Goal: Transaction & Acquisition: Purchase product/service

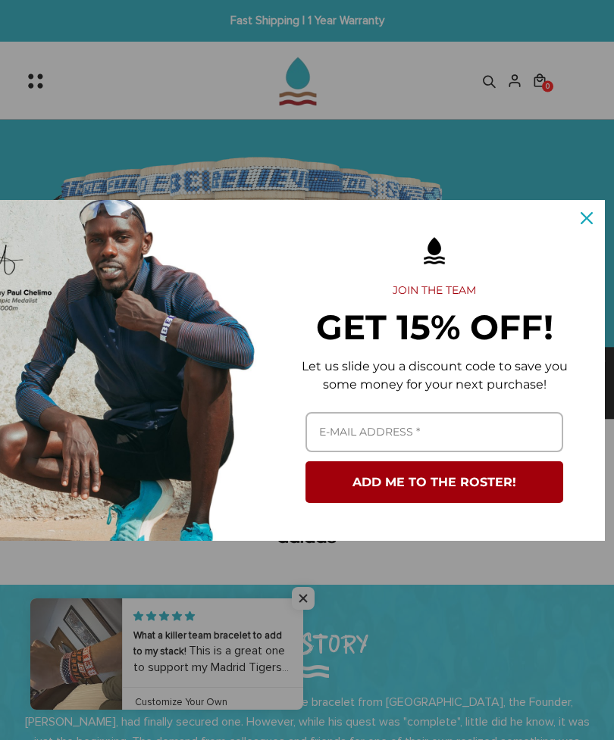
scroll to position [0, 43]
click at [583, 227] on div "Close" at bounding box center [586, 218] width 24 height 24
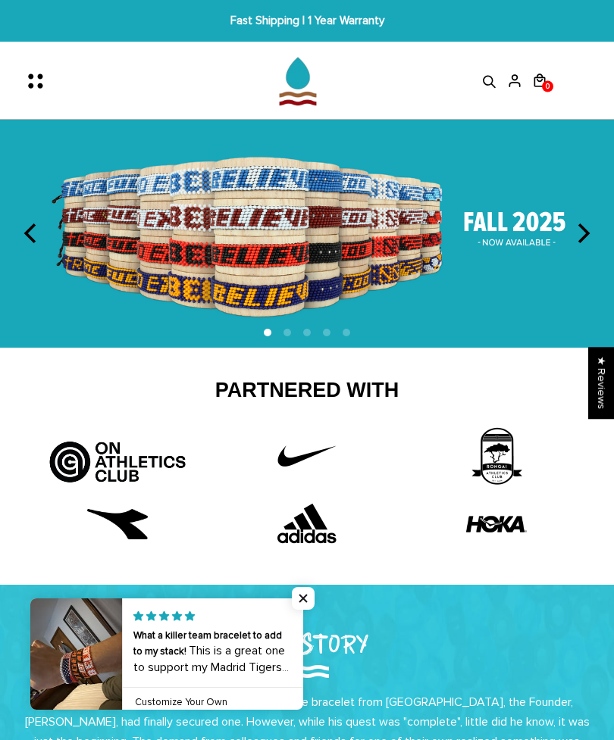
click at [38, 85] on icon "Menu" at bounding box center [40, 85] width 5 height 5
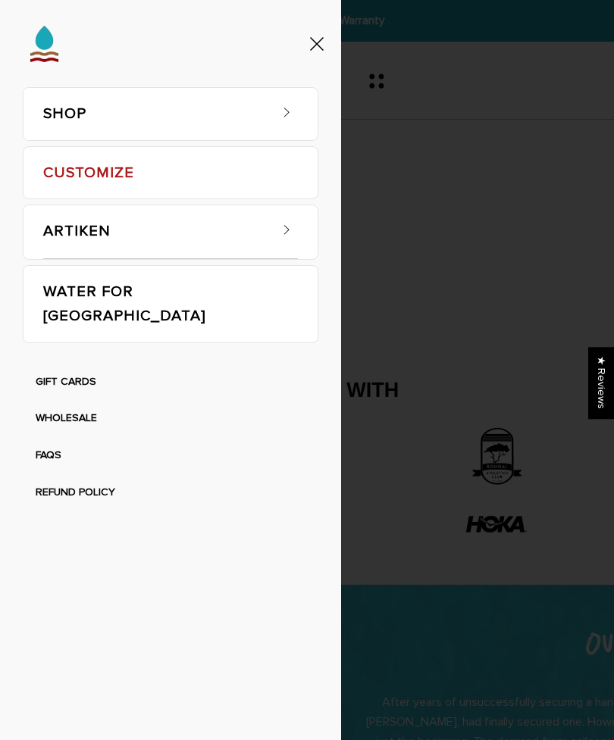
click at [269, 182] on link "CUSTOMIZE" at bounding box center [170, 173] width 255 height 52
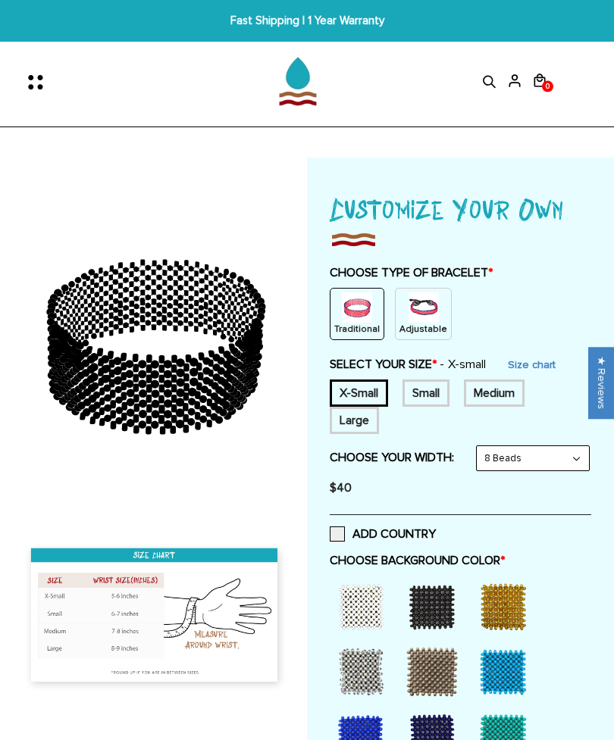
click at [436, 393] on div "Small" at bounding box center [425, 393] width 47 height 27
click at [439, 309] on img at bounding box center [424, 308] width 30 height 30
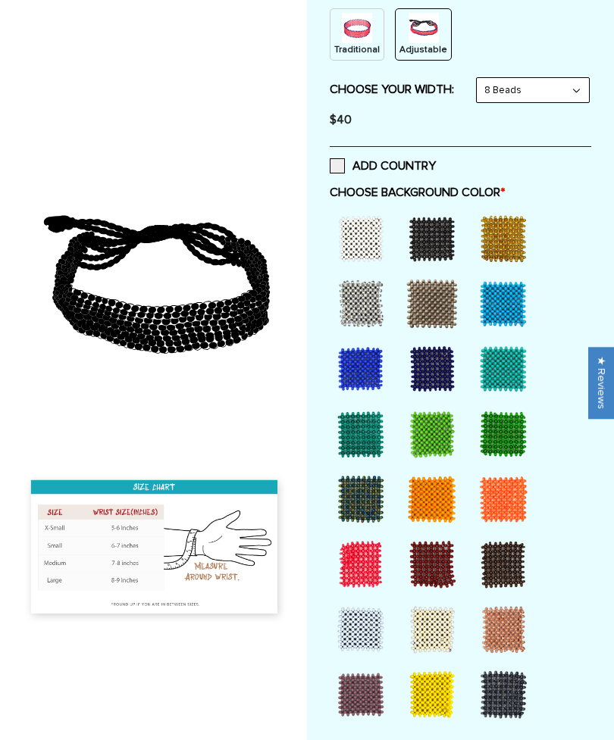
scroll to position [285, 0]
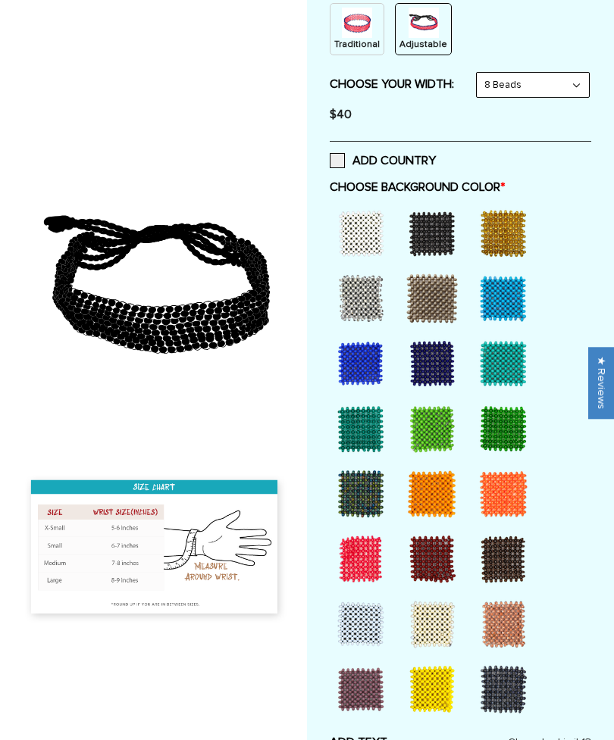
click at [363, 257] on div at bounding box center [360, 233] width 61 height 61
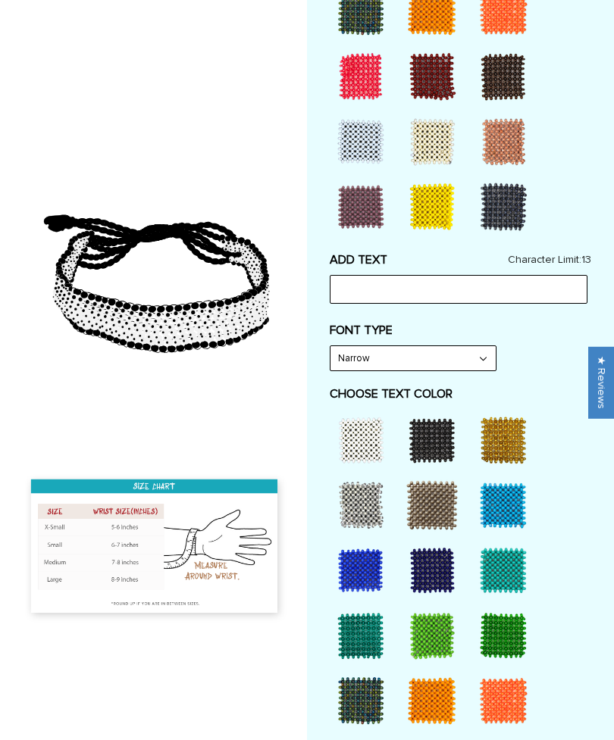
scroll to position [768, 0]
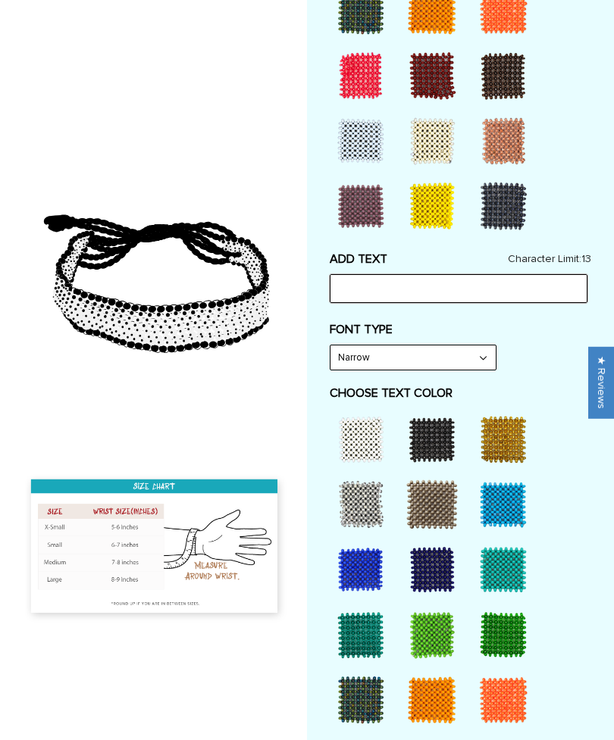
click at [499, 301] on input "text" at bounding box center [459, 289] width 258 height 29
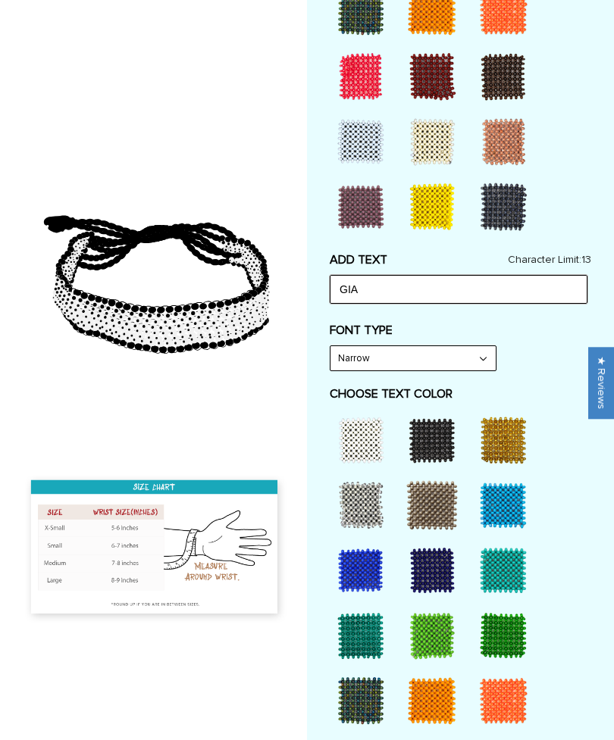
type input "GIA"
click at [472, 371] on select "Narrow Bold" at bounding box center [412, 358] width 165 height 24
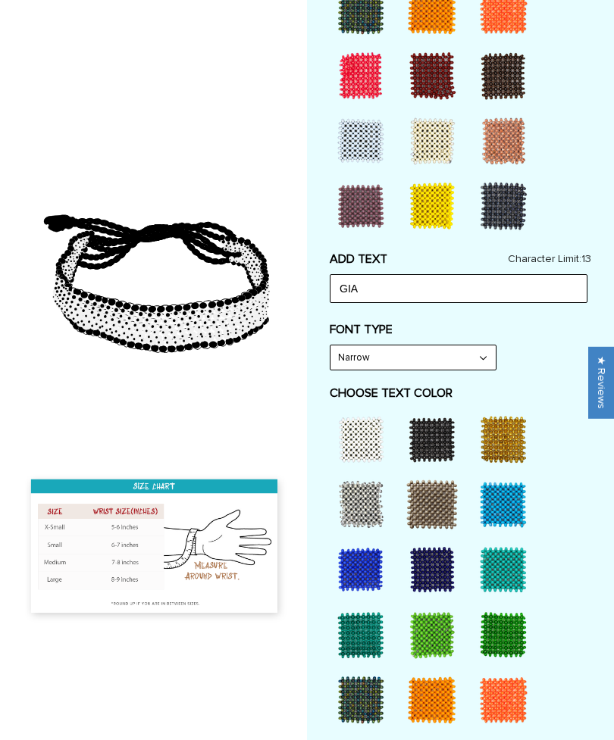
select select "Bold"
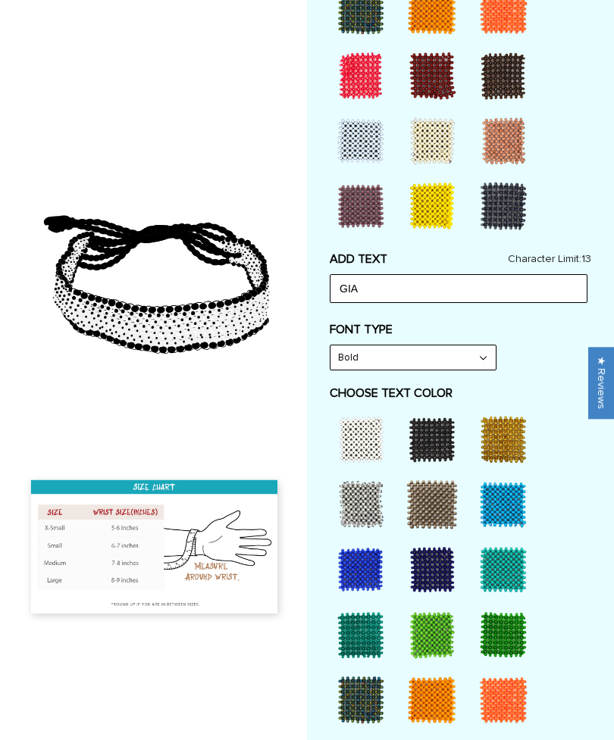
click at [442, 454] on div at bounding box center [432, 439] width 61 height 61
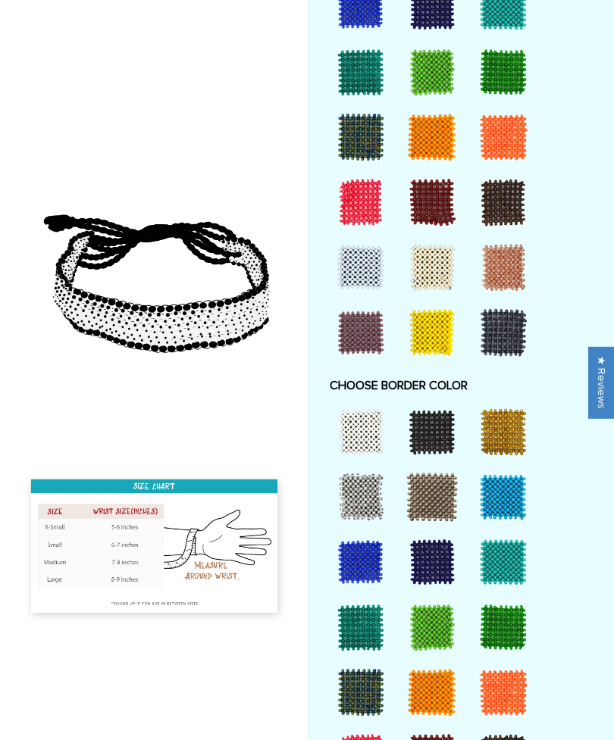
scroll to position [1440, 0]
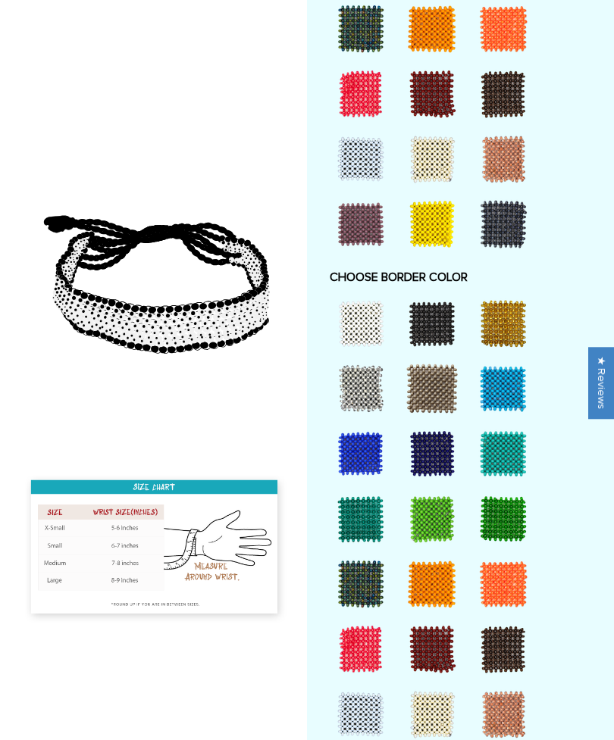
click at [371, 337] on div at bounding box center [360, 323] width 61 height 61
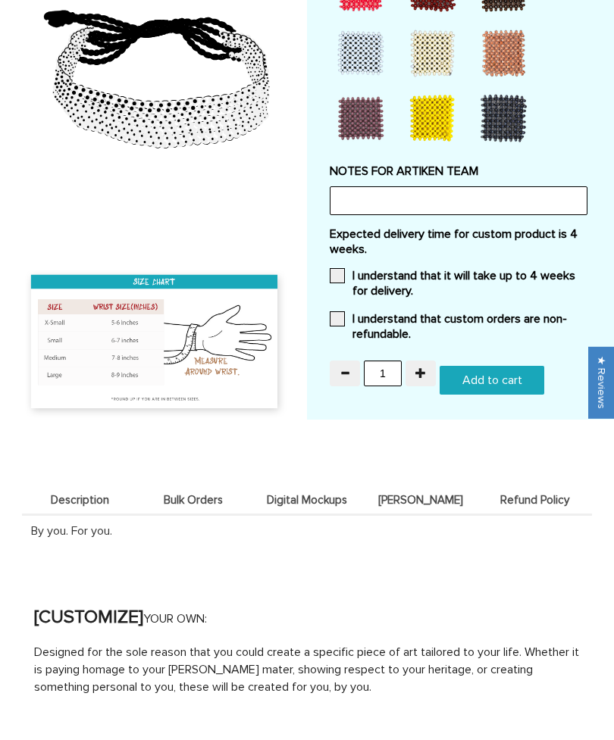
click at [520, 289] on label "I understand that it will take up to 4 weeks for delivery." at bounding box center [460, 284] width 261 height 30
click at [413, 287] on input "I understand that it will take up to 4 weeks for delivery." at bounding box center [413, 287] width 0 height 0
click at [498, 324] on label "I understand that custom orders are non-refundable." at bounding box center [460, 326] width 261 height 30
click at [411, 330] on input "I understand that custom orders are non-refundable." at bounding box center [411, 330] width 0 height 0
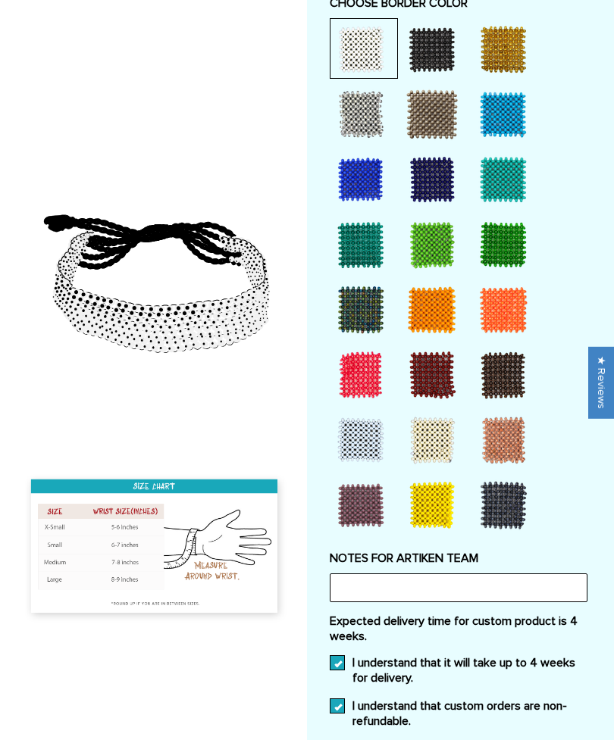
scroll to position [1797, 0]
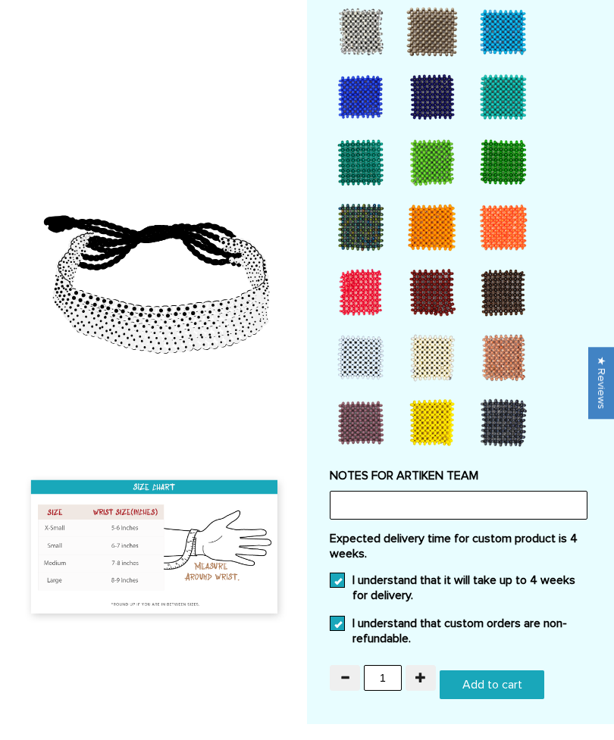
click at [502, 699] on input "Add to cart" at bounding box center [492, 685] width 105 height 29
type input "Add to cart"
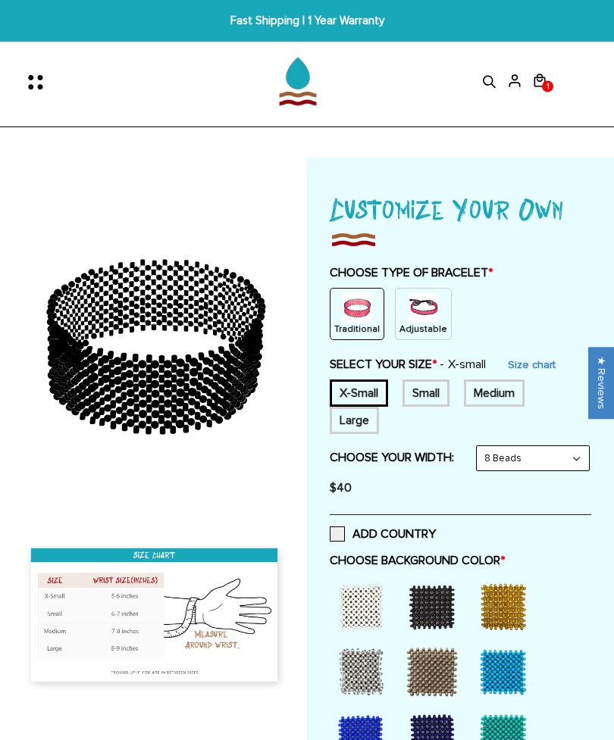
click at [435, 319] on img at bounding box center [424, 308] width 30 height 30
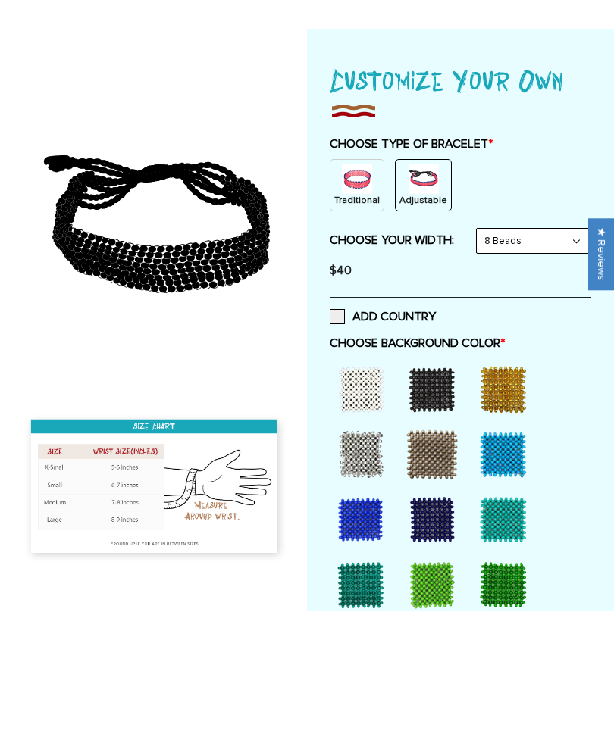
scroll to position [250, 0]
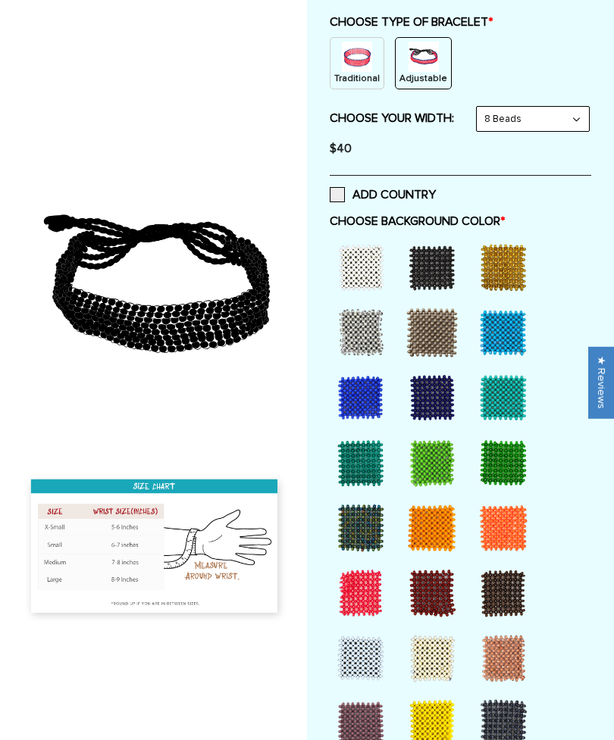
click at [380, 286] on div at bounding box center [360, 268] width 61 height 61
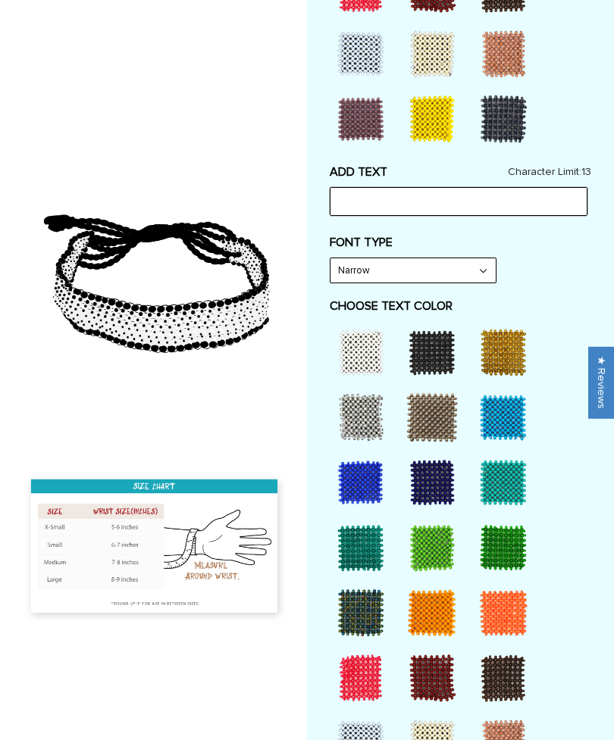
click at [526, 217] on input "text" at bounding box center [459, 202] width 258 height 29
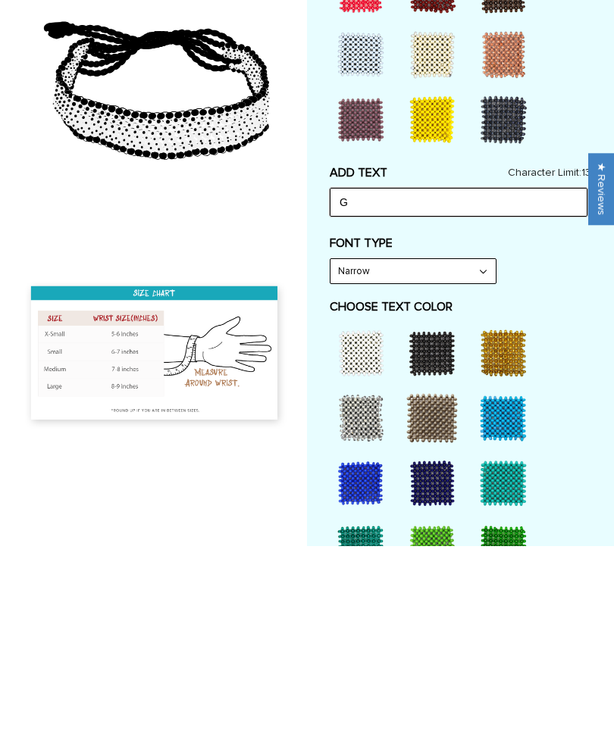
scroll to position [0, 0]
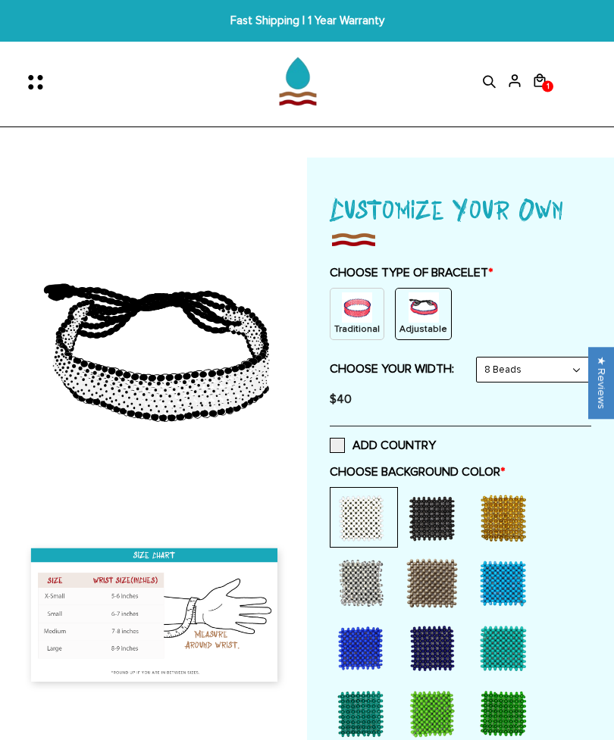
type input "G"
click at [543, 80] on span "1" at bounding box center [548, 86] width 11 height 23
